Goal: Ask a question

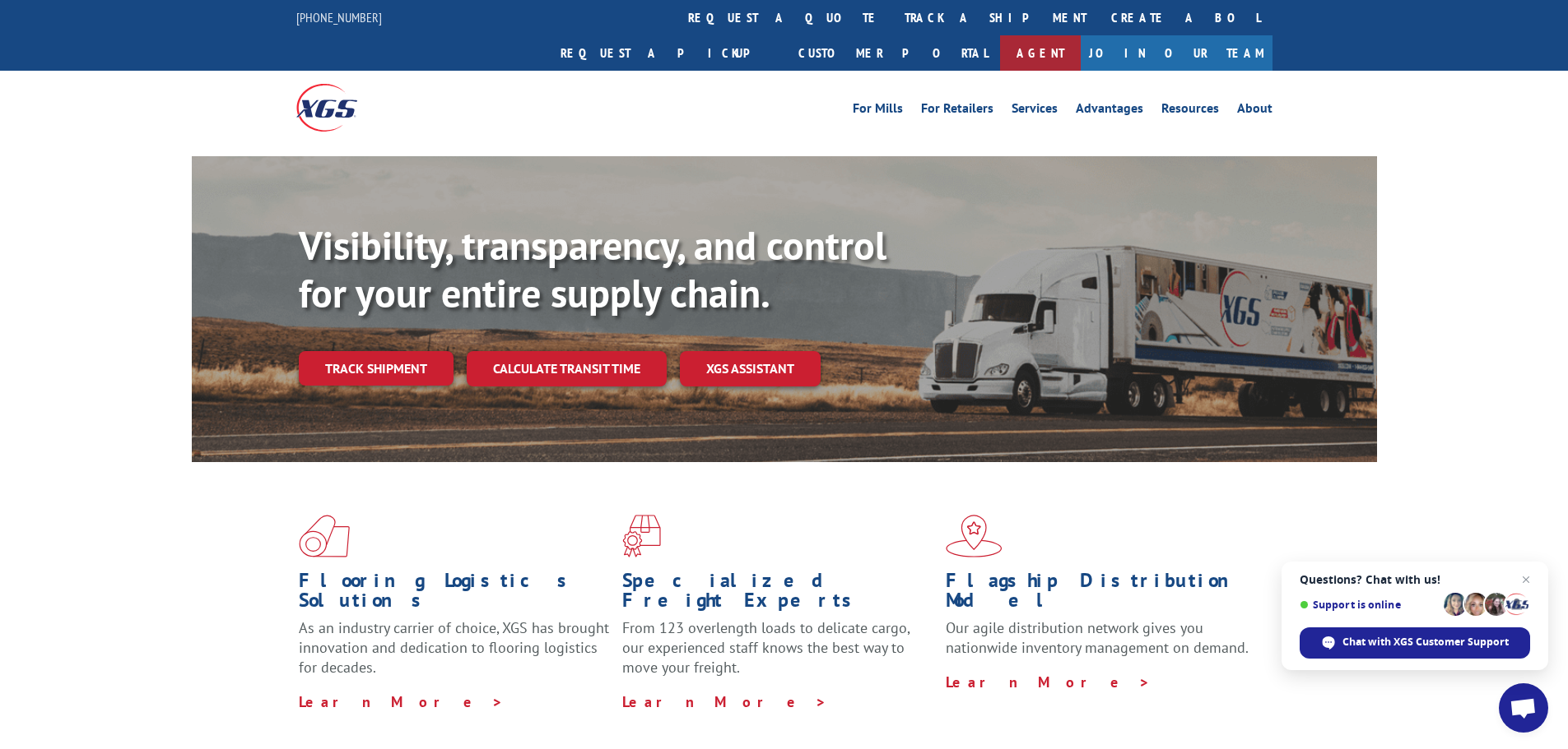
click at [1081, 35] on link "Agent" at bounding box center [1040, 53] width 81 height 35
click at [1212, 35] on link "Join Our Team" at bounding box center [1177, 53] width 192 height 35
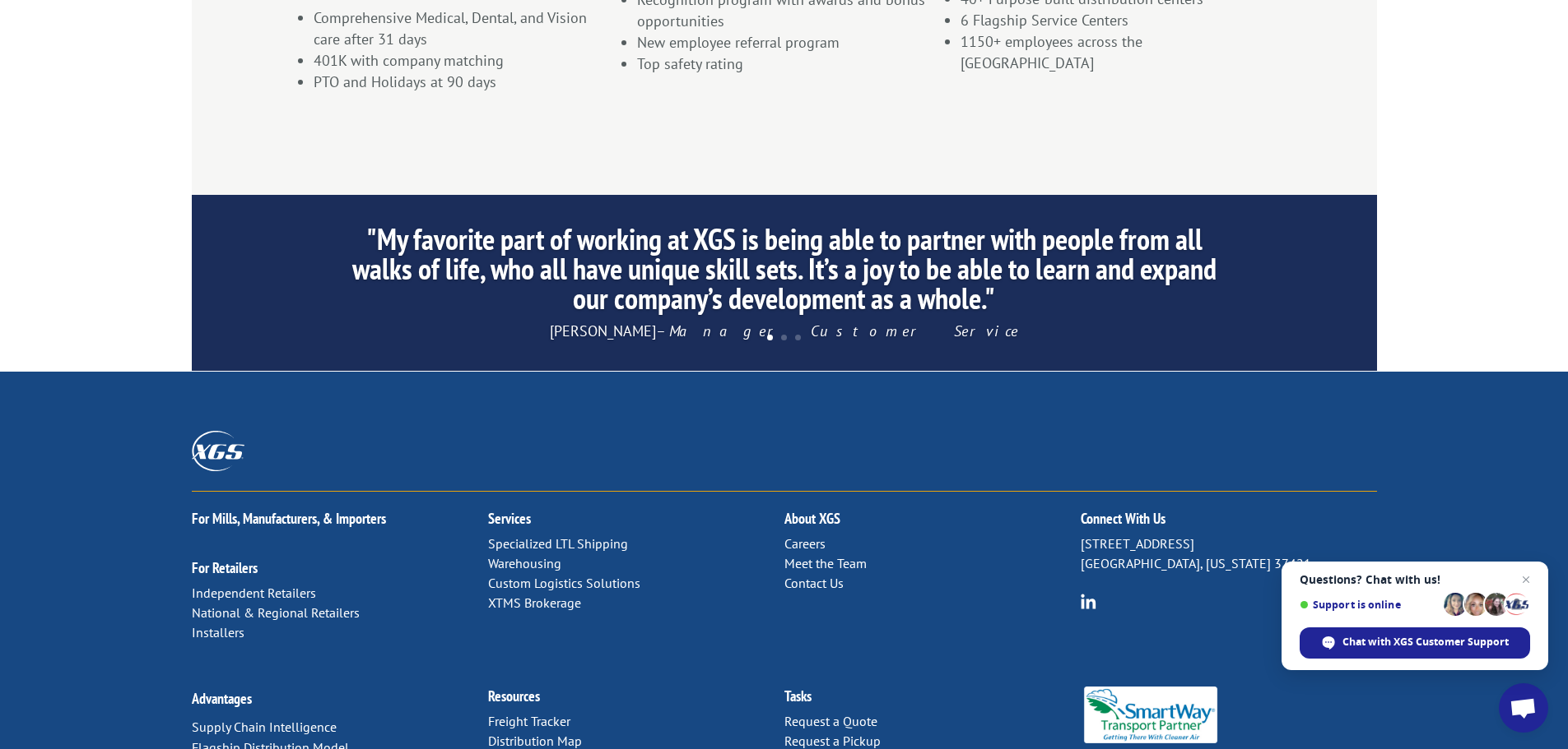
scroll to position [1434, 0]
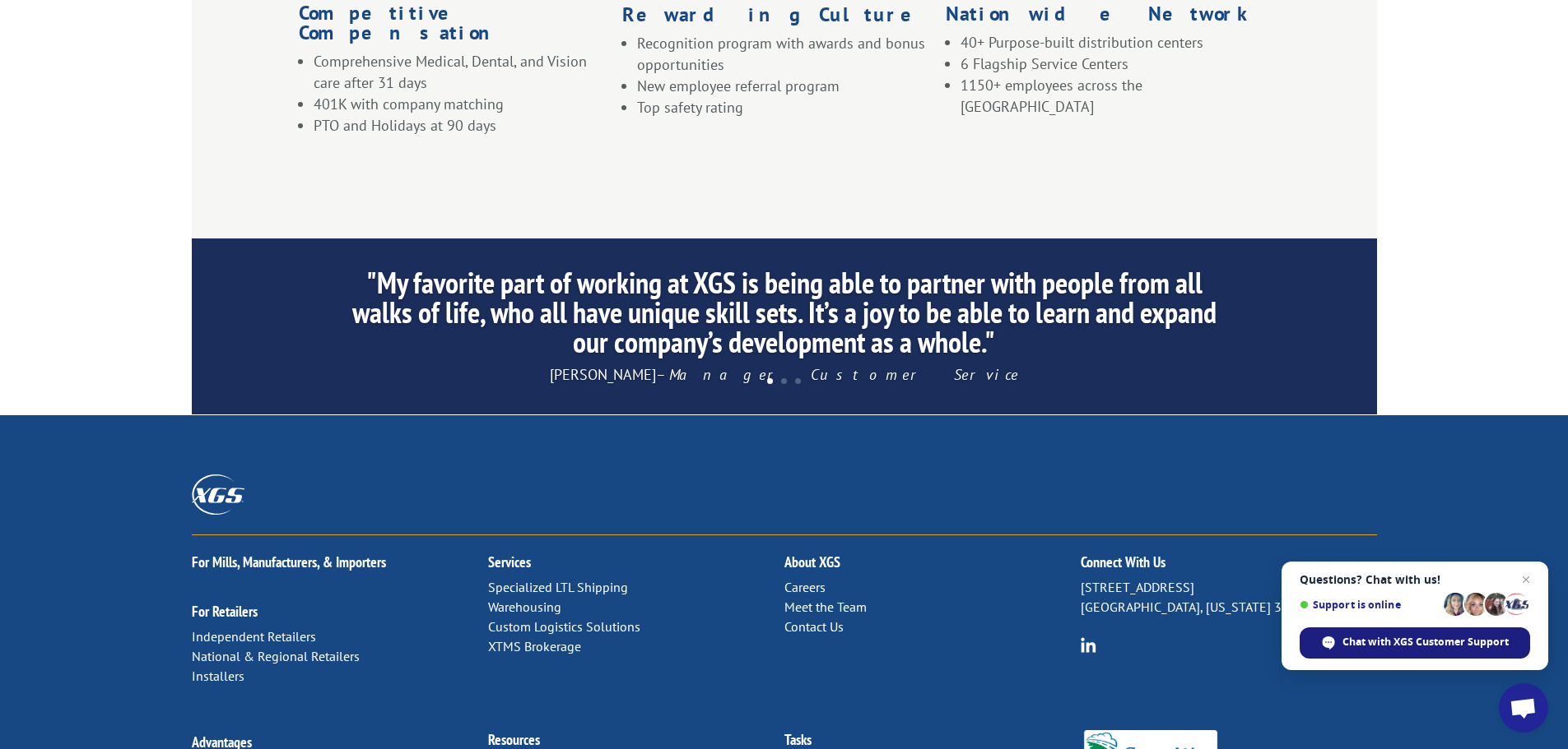
click at [1358, 640] on span "Chat with XGS Customer Support" at bounding box center [1426, 643] width 166 height 15
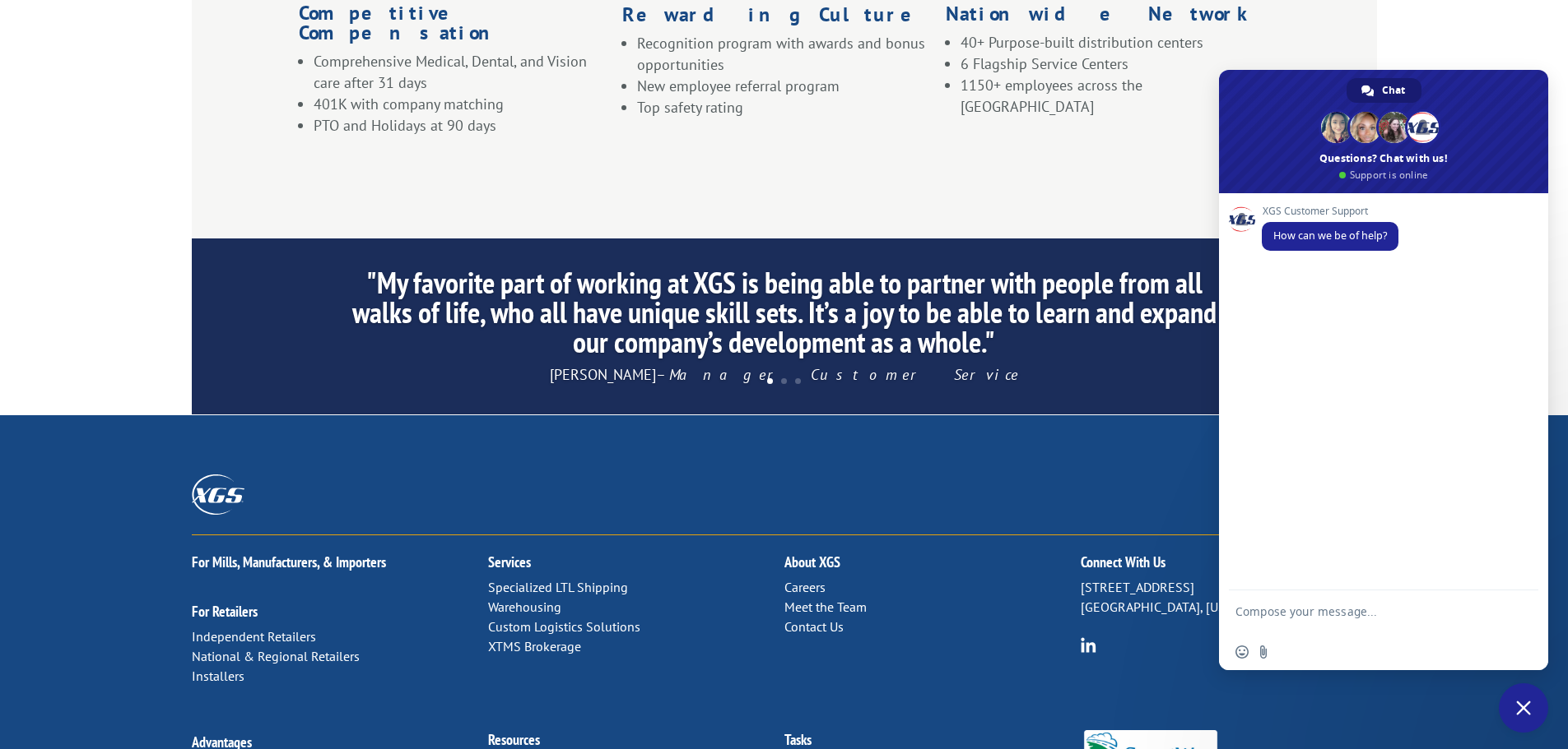
type textarea "n"
type textarea "I need the Houston, TX terminal address and phone #"
click at [1521, 616] on span "Send" at bounding box center [1520, 612] width 13 height 13
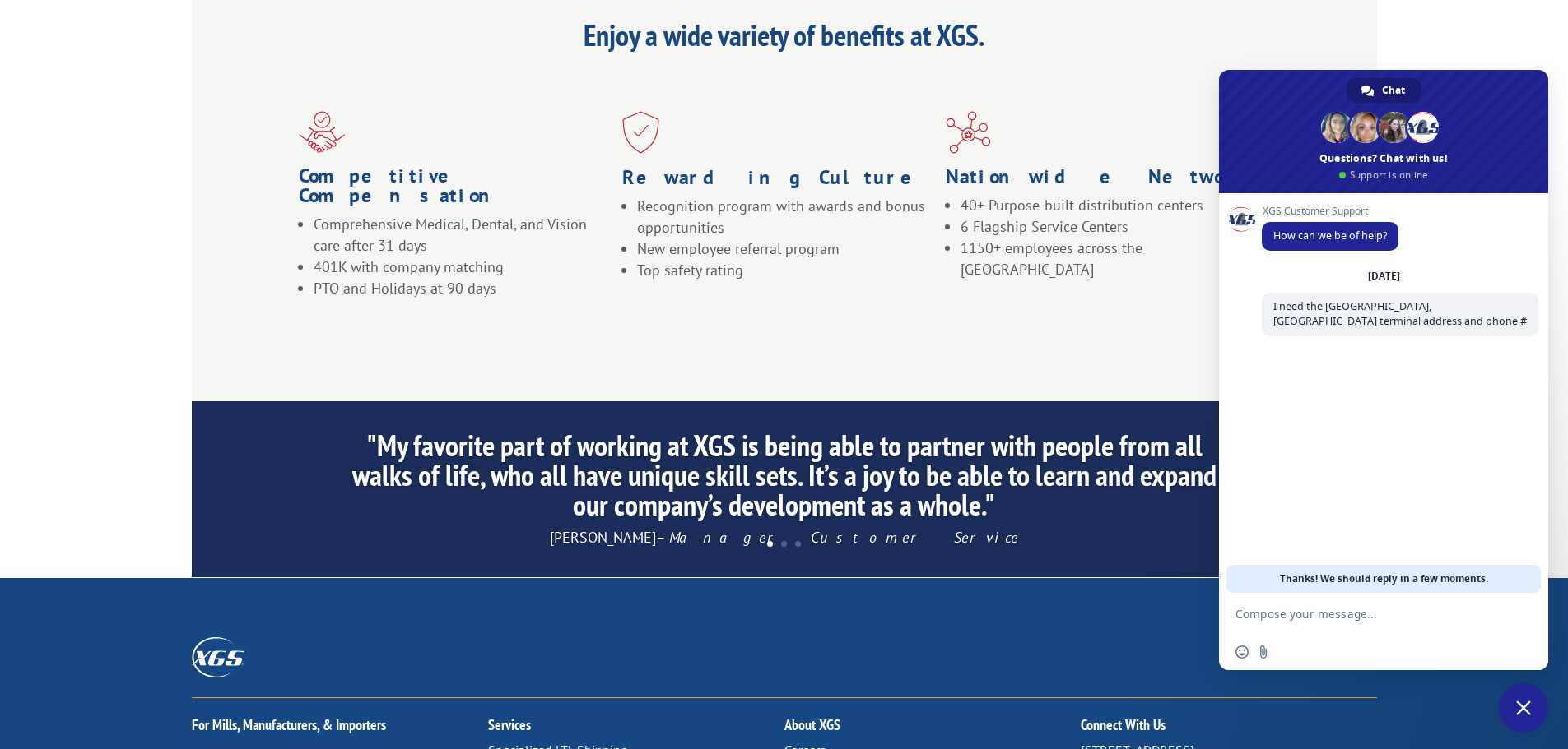
scroll to position [1270, 0]
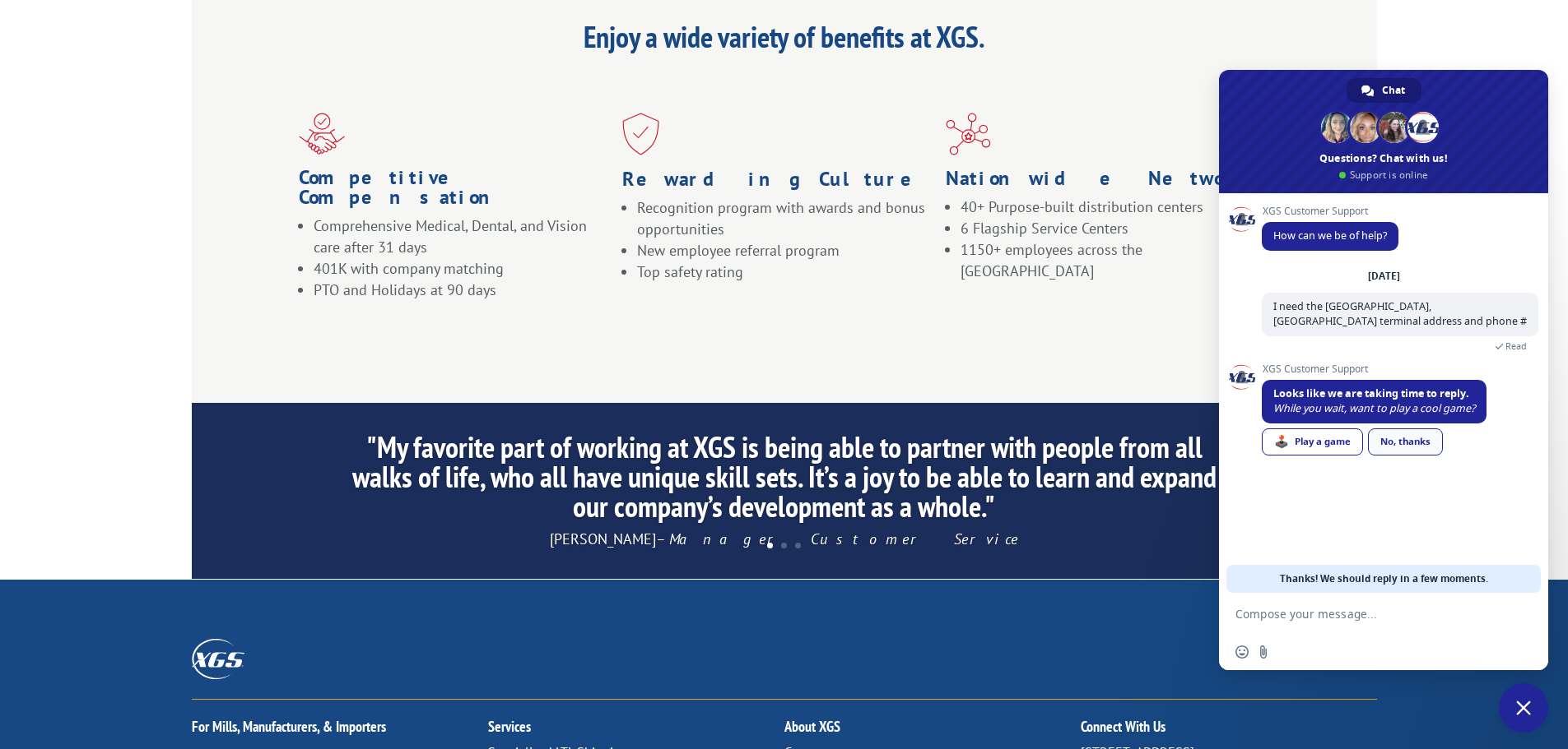
click at [1401, 441] on div "No, thanks" at bounding box center [1405, 442] width 75 height 27
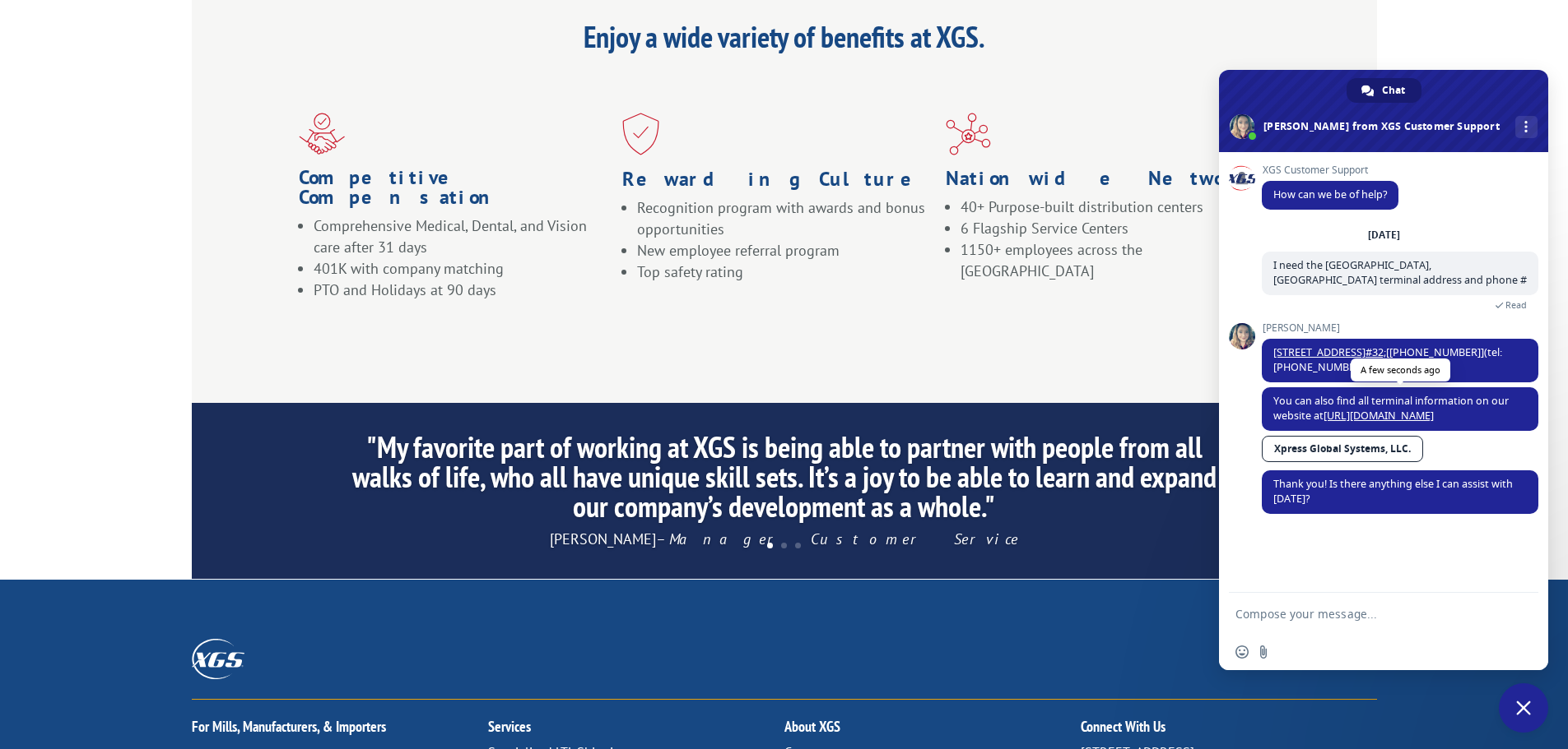
drag, startPoint x: 1271, startPoint y: 341, endPoint x: 1504, endPoint y: 420, distance: 246.0
click at [1504, 420] on div "XGS Customer Support How can we be of help? Tuesday, 30 September I need the Ho…" at bounding box center [1400, 348] width 277 height 368
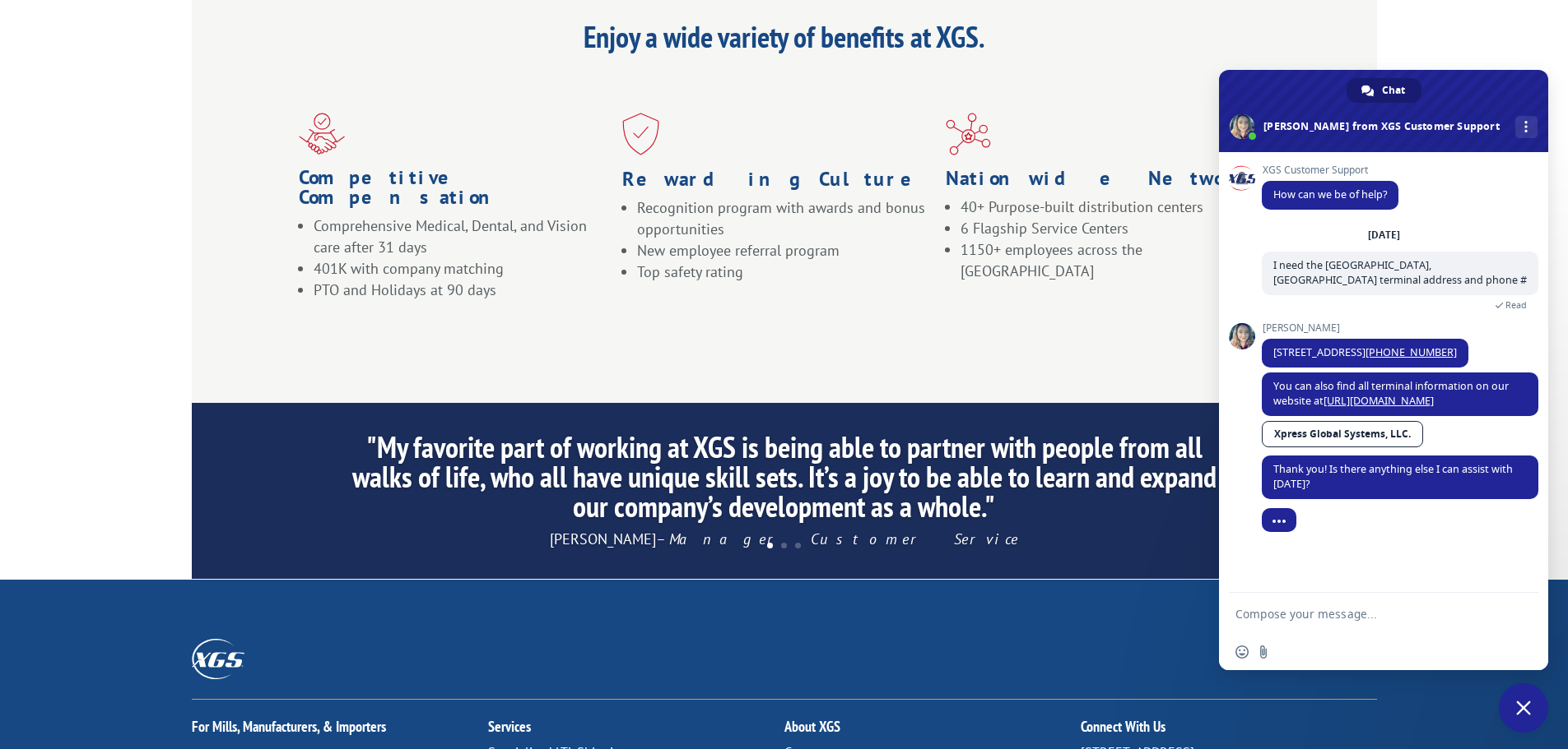
click at [1254, 607] on textarea "Compose your message..." at bounding box center [1366, 615] width 260 height 15
type textarea "Can you please confirm the ETA of Tracking #17664799 - when will it be in Houst…"
click at [1522, 609] on span "Send" at bounding box center [1520, 612] width 13 height 13
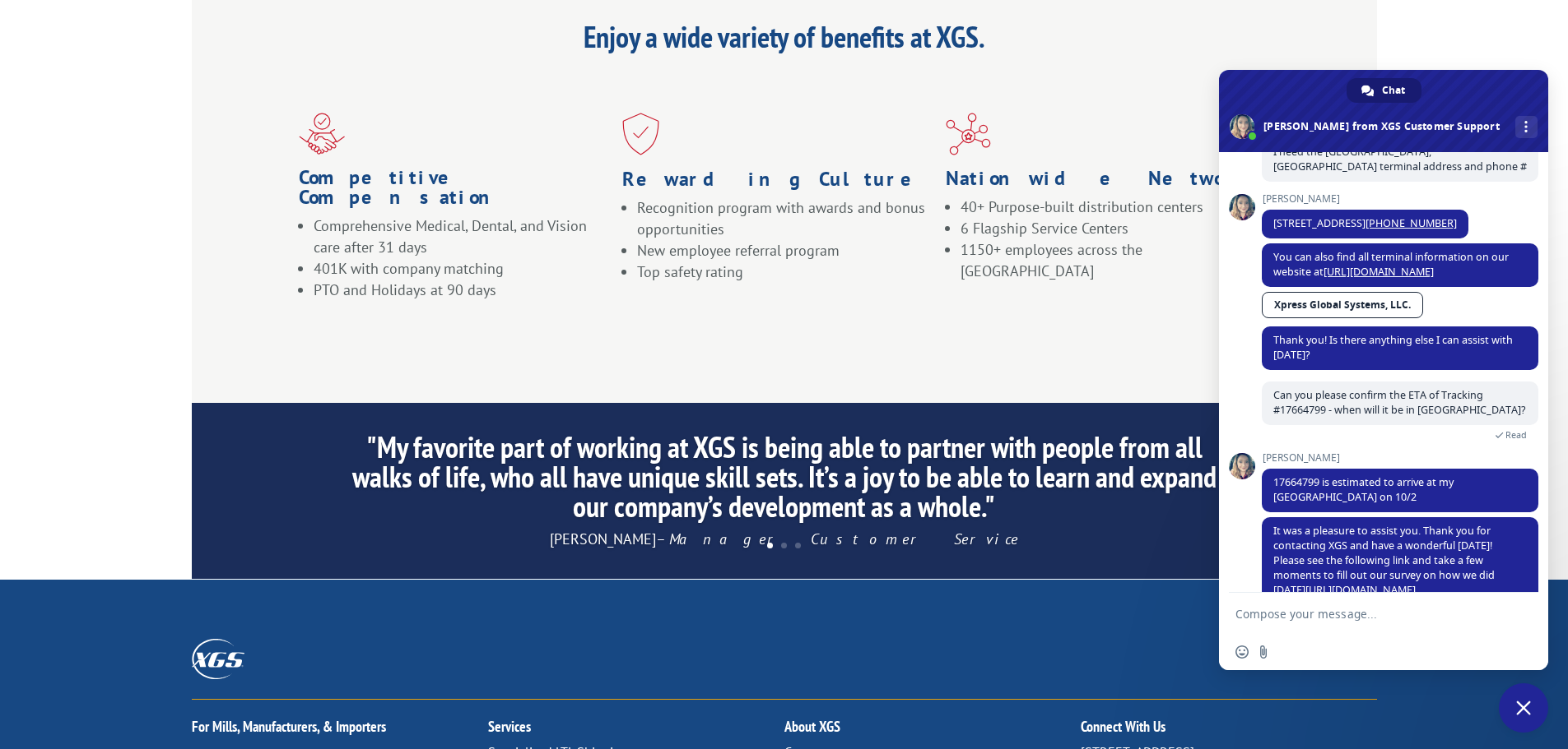
scroll to position [174, 0]
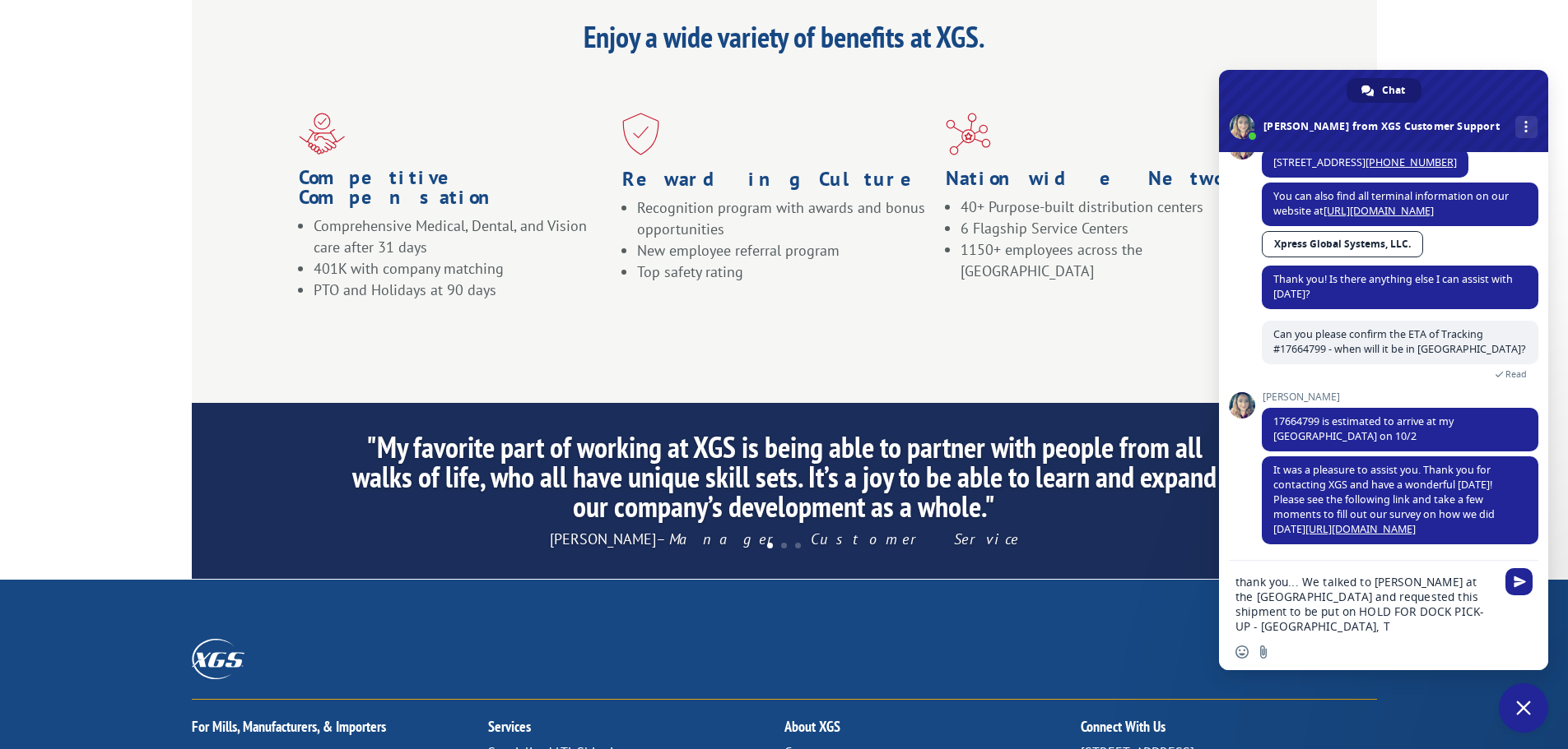
type textarea "thank you... We talked to Charlie Young at the Houston Terminal and requested t…"
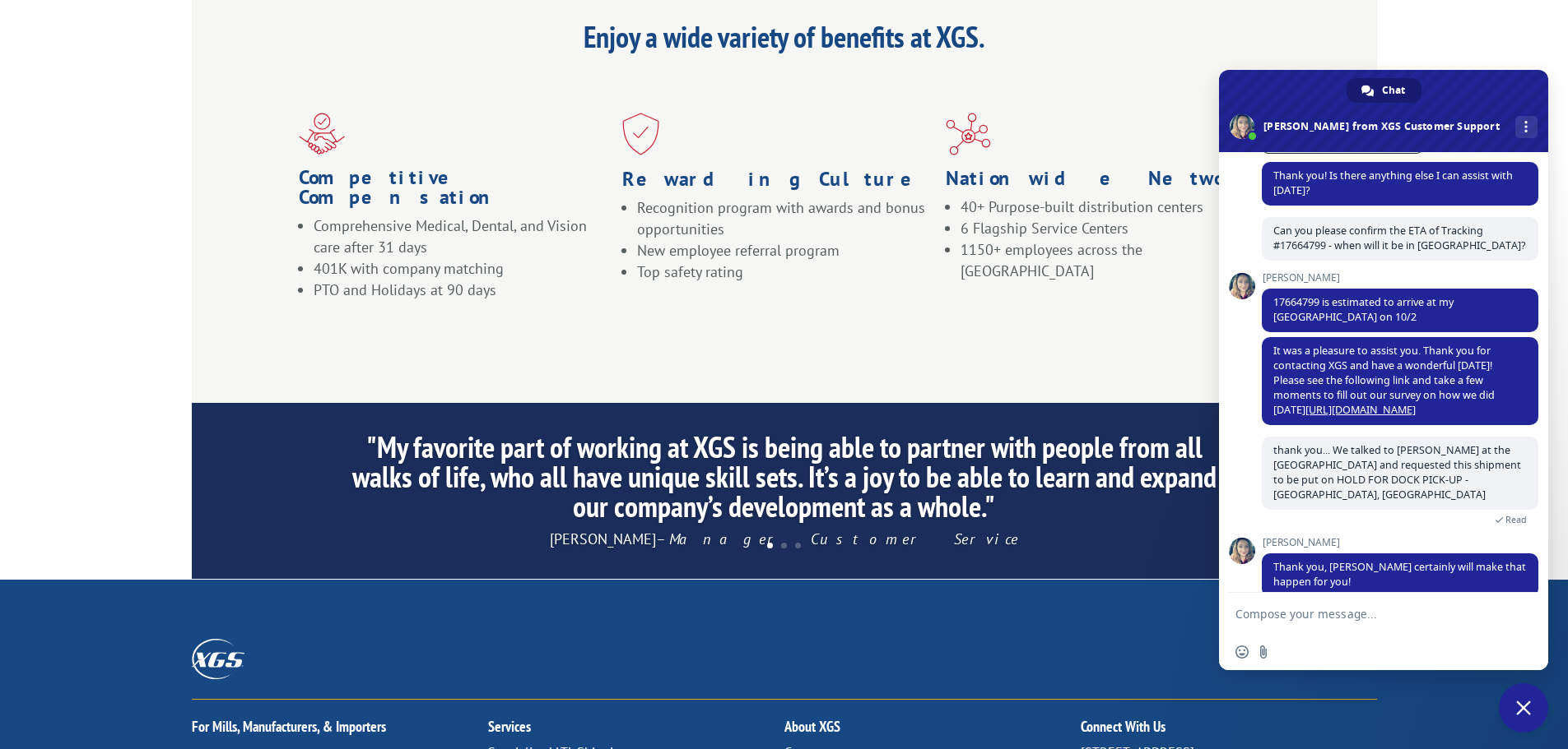
scroll to position [331, 0]
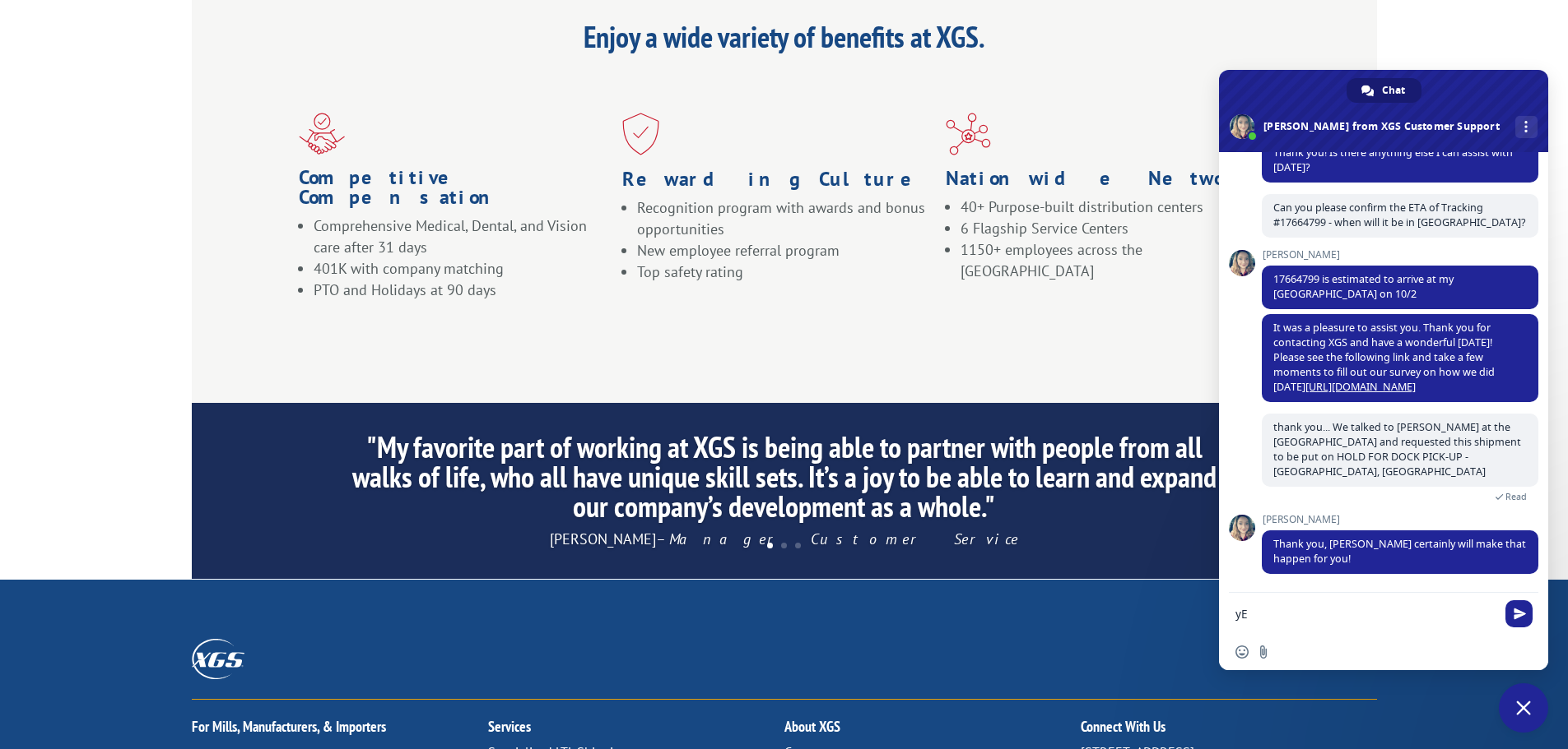
type textarea "y"
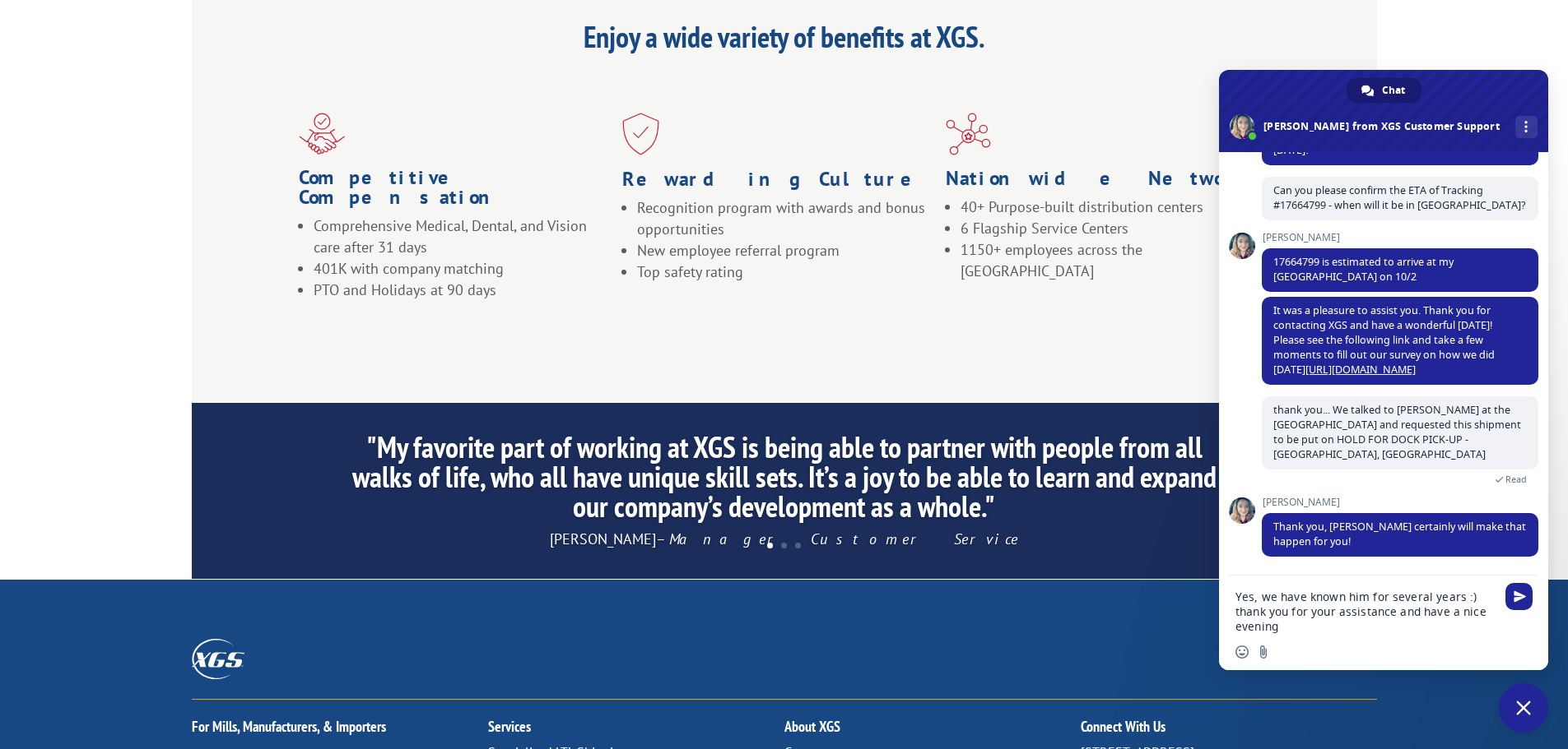
type textarea "Yes, we have known him for several years :) thank you for your assistance and h…"
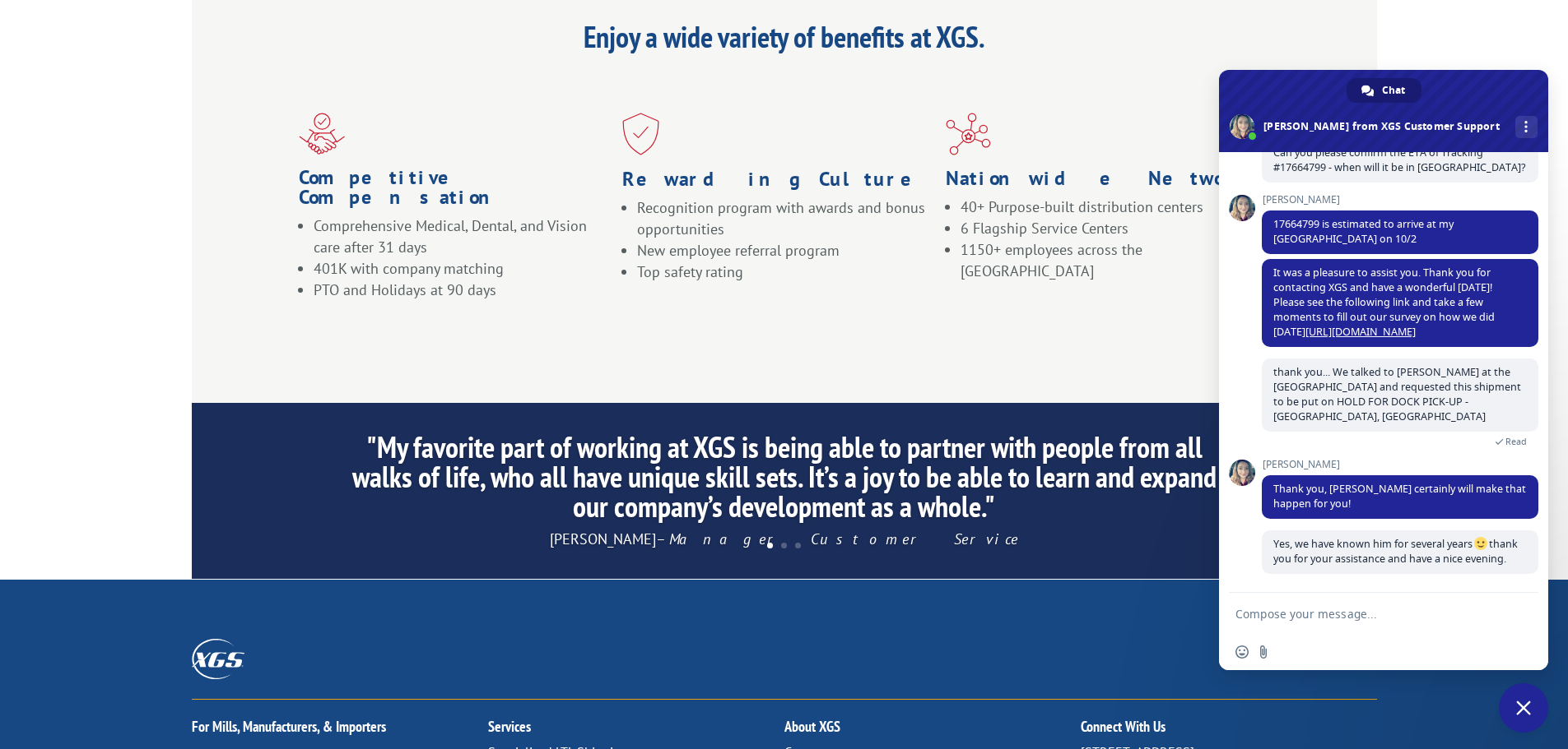
scroll to position [401, 0]
